Goal: Task Accomplishment & Management: Manage account settings

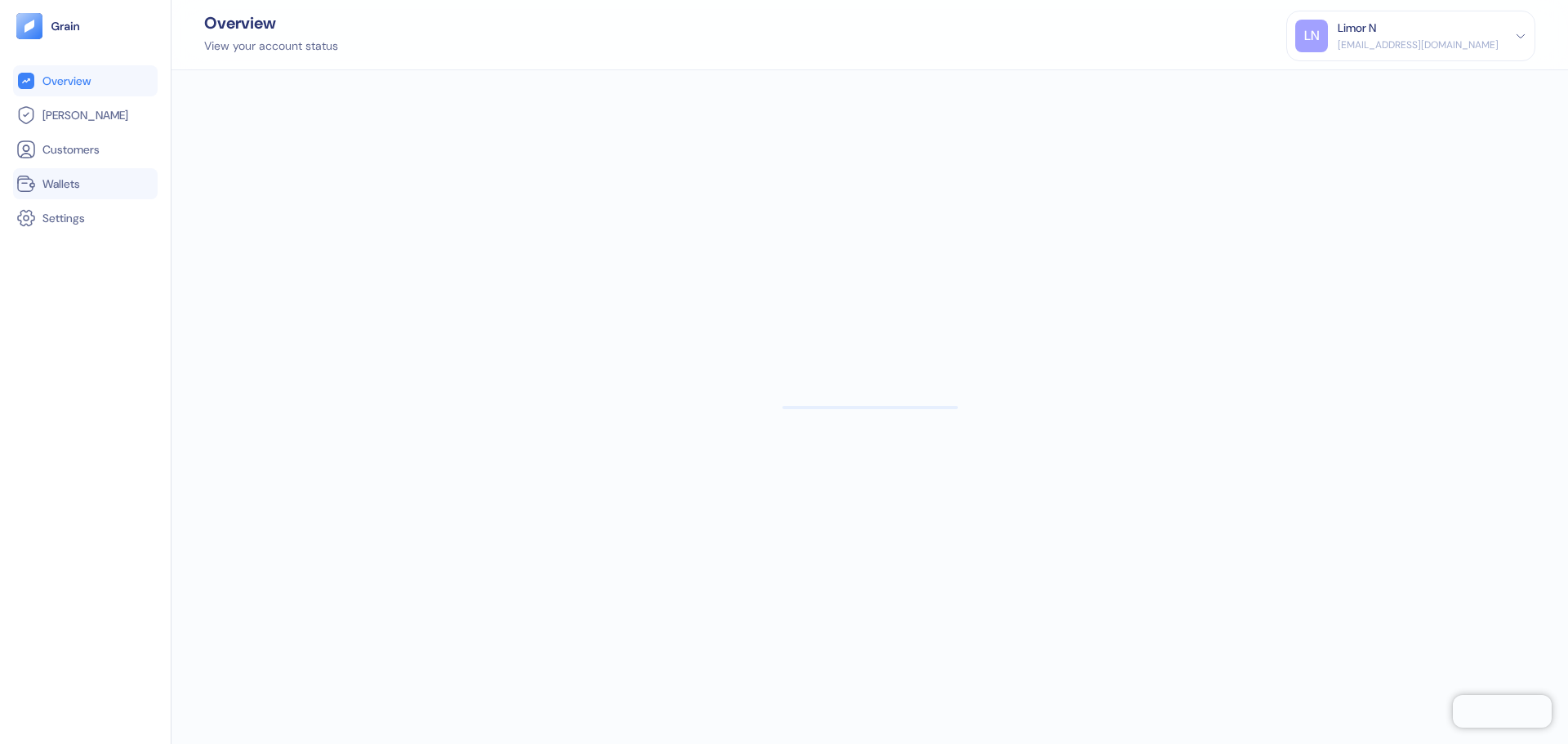
click at [68, 189] on span "Wallets" at bounding box center [61, 183] width 38 height 16
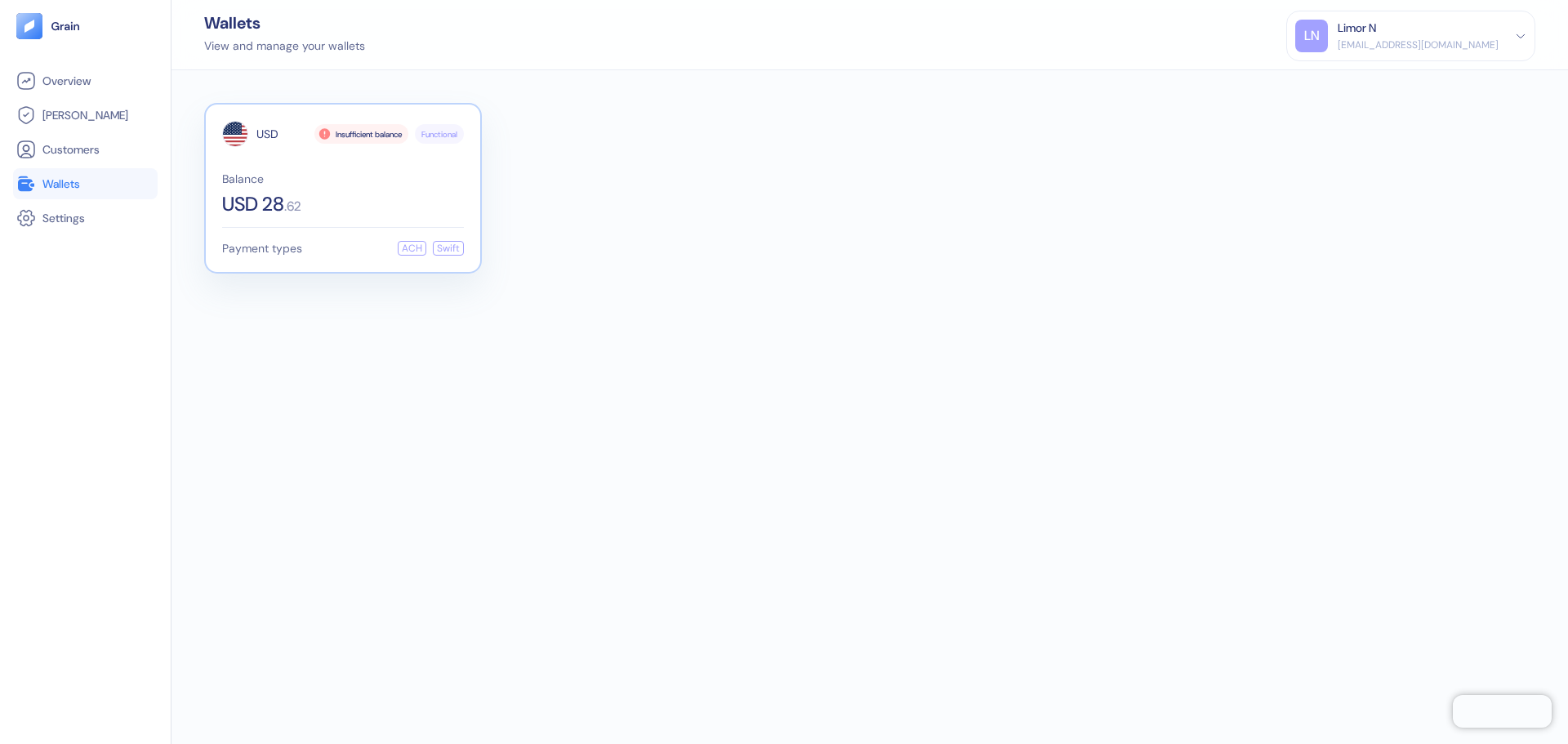
click at [285, 171] on div "USD Insufficient balance Functional Balance USD 28 . 62" at bounding box center [343, 167] width 242 height 93
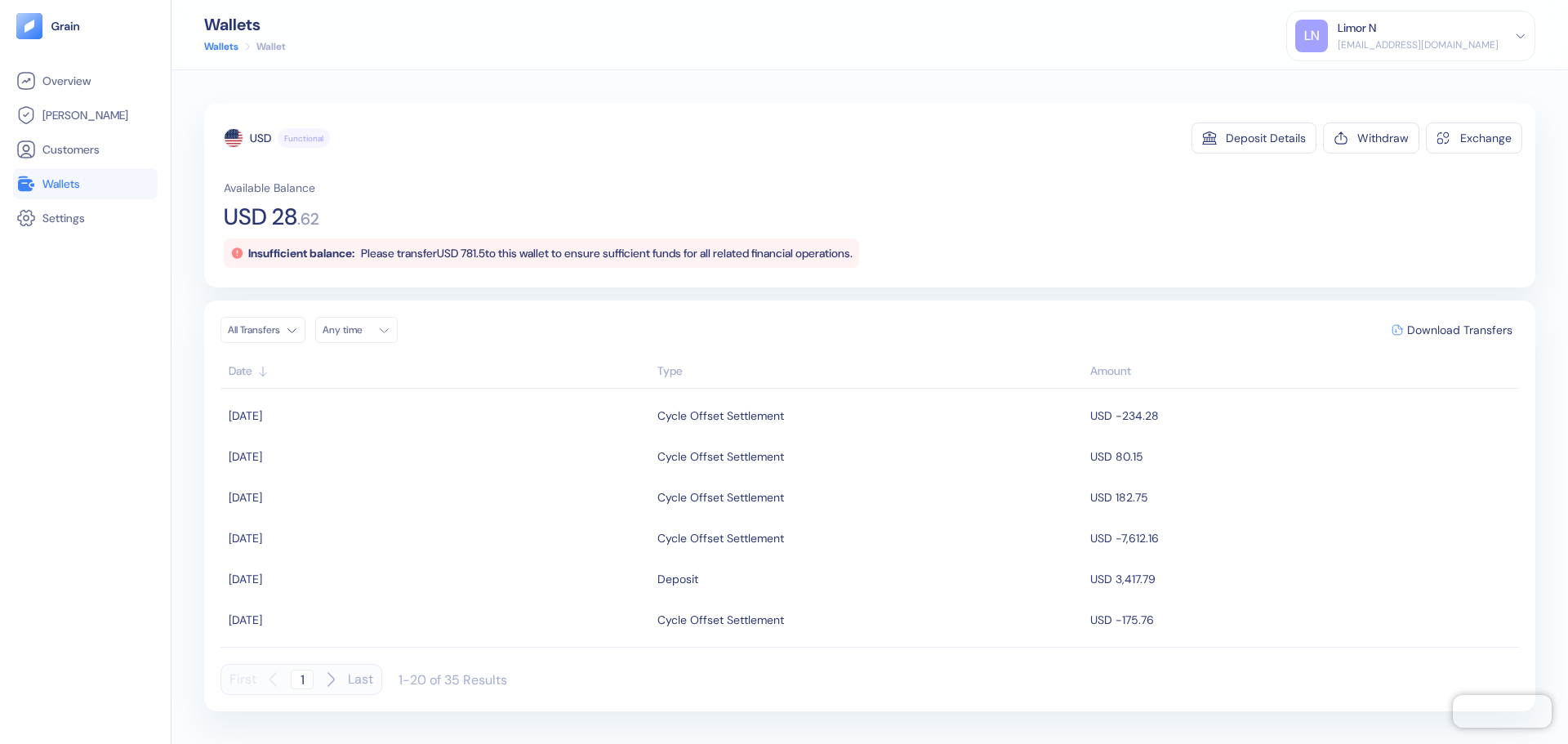
click at [1417, 40] on div "[EMAIL_ADDRESS][DOMAIN_NAME]" at bounding box center [1418, 45] width 161 height 14
click at [1362, 81] on div "Sign Out" at bounding box center [1338, 81] width 45 height 17
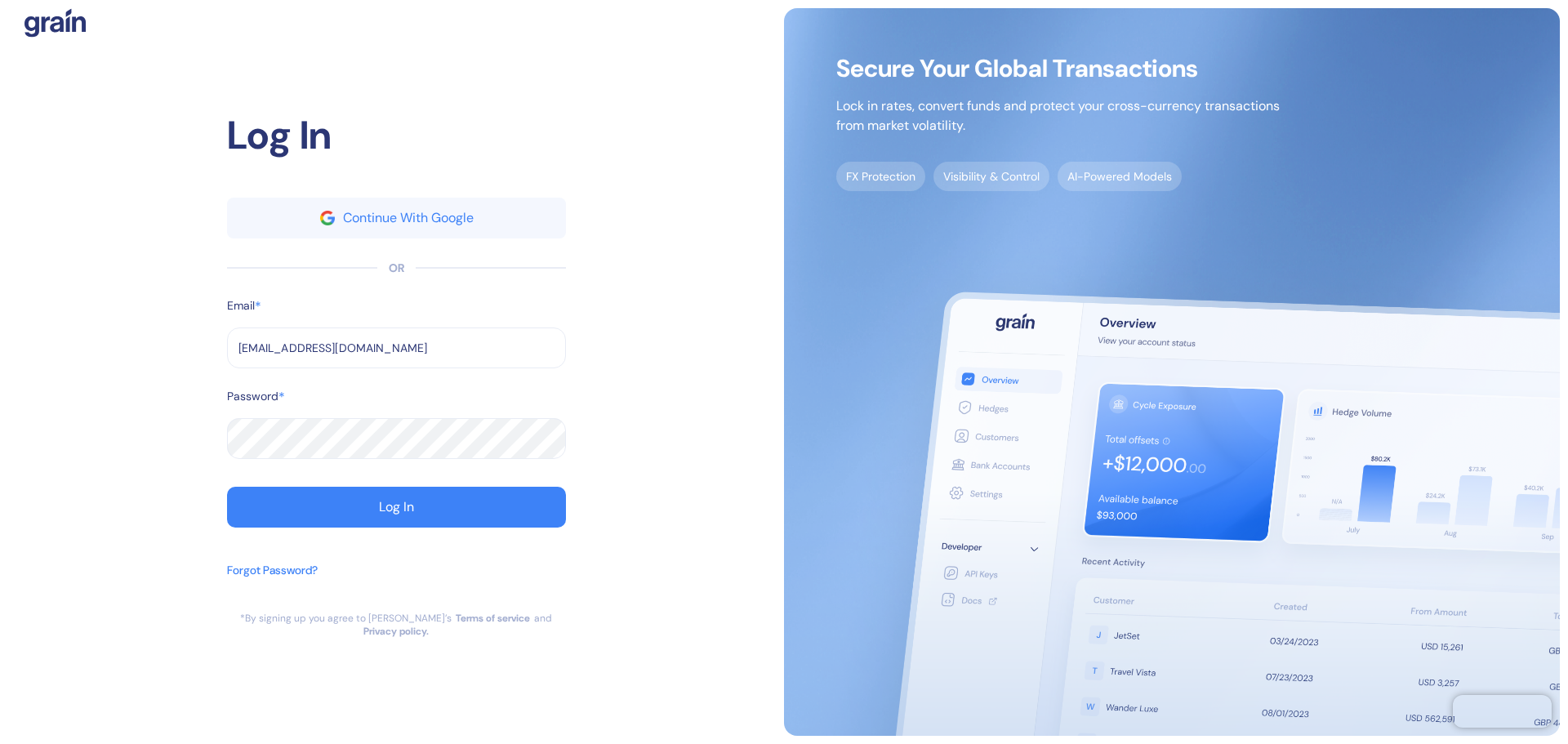
click at [337, 355] on input "[EMAIL_ADDRESS][DOMAIN_NAME]" at bounding box center [396, 348] width 339 height 41
type input "[EMAIL_ADDRESS][DOMAIN_NAME]"
click at [351, 511] on button "Log In" at bounding box center [396, 507] width 339 height 41
